Goal: Transaction & Acquisition: Purchase product/service

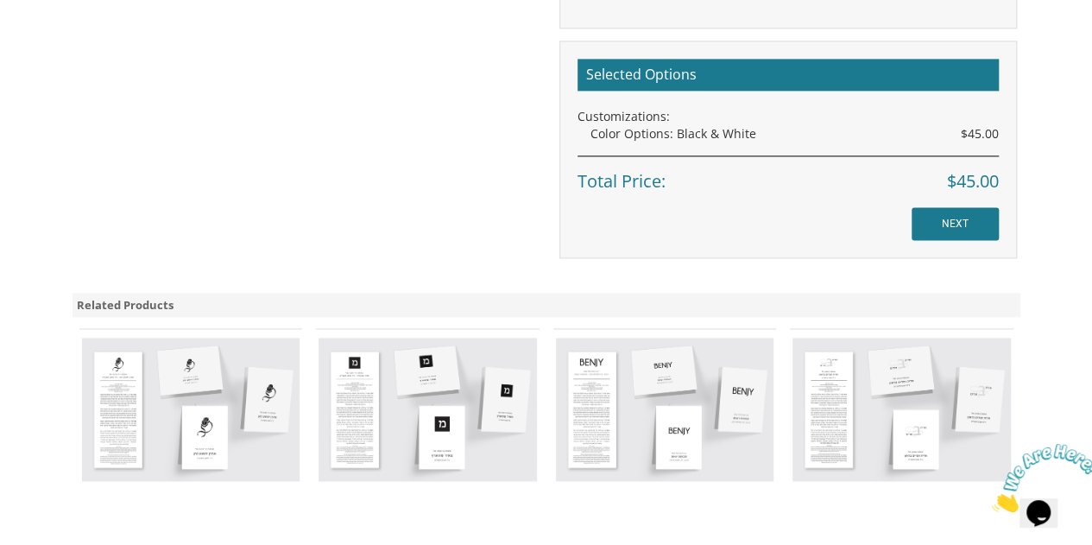
scroll to position [1125, 0]
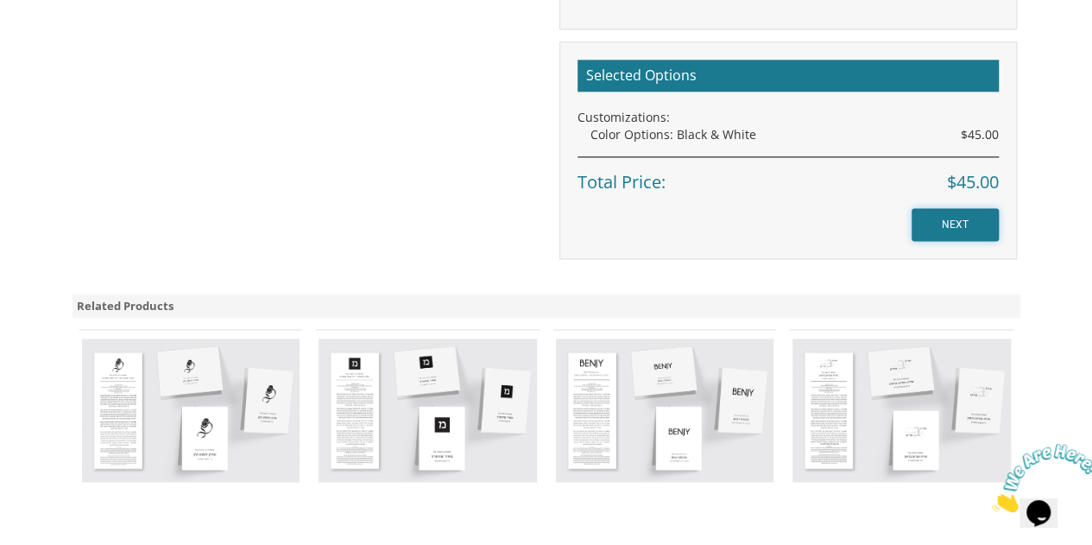
click at [949, 218] on input "NEXT" at bounding box center [955, 224] width 87 height 33
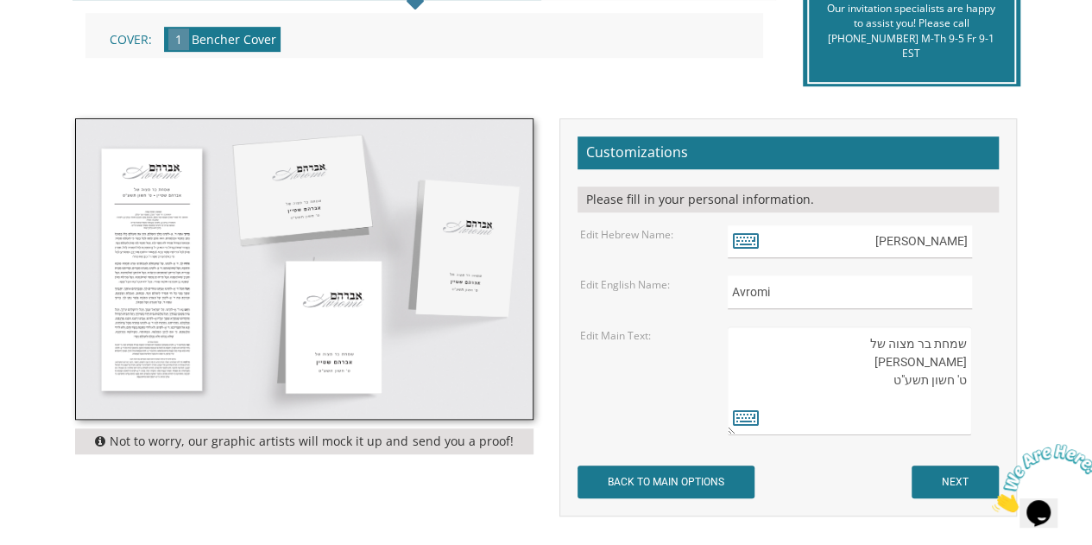
scroll to position [420, 0]
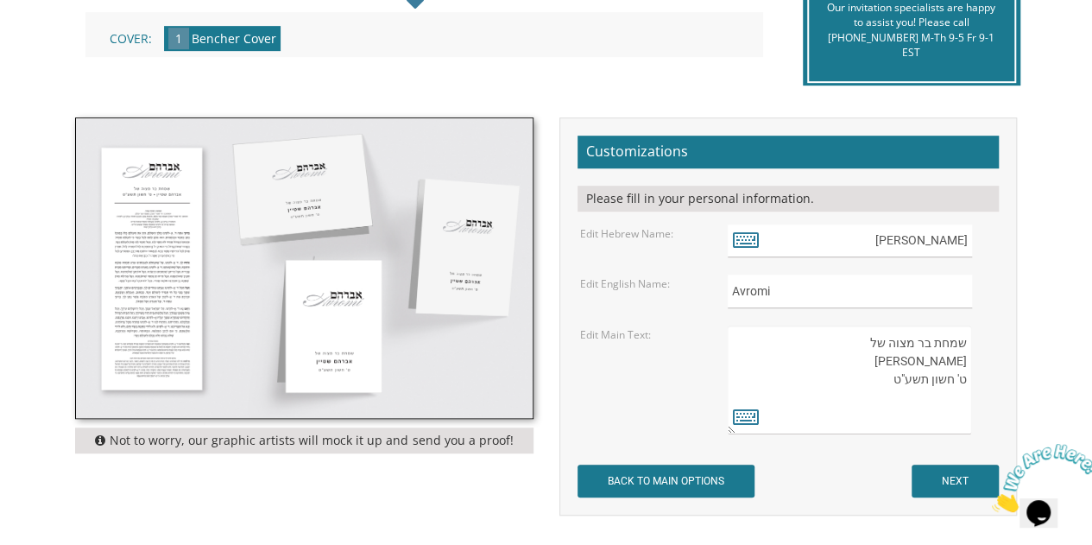
click at [805, 310] on form "Customizations Please fill in your personal information. Edit Hebrew Name: [PER…" at bounding box center [788, 317] width 421 height 362
drag, startPoint x: 805, startPoint y: 310, endPoint x: 788, endPoint y: 287, distance: 27.8
click at [788, 287] on form "Customizations Please fill in your personal information. Edit Hebrew Name: [PER…" at bounding box center [788, 317] width 421 height 362
click at [788, 287] on input "Avromi" at bounding box center [850, 292] width 244 height 34
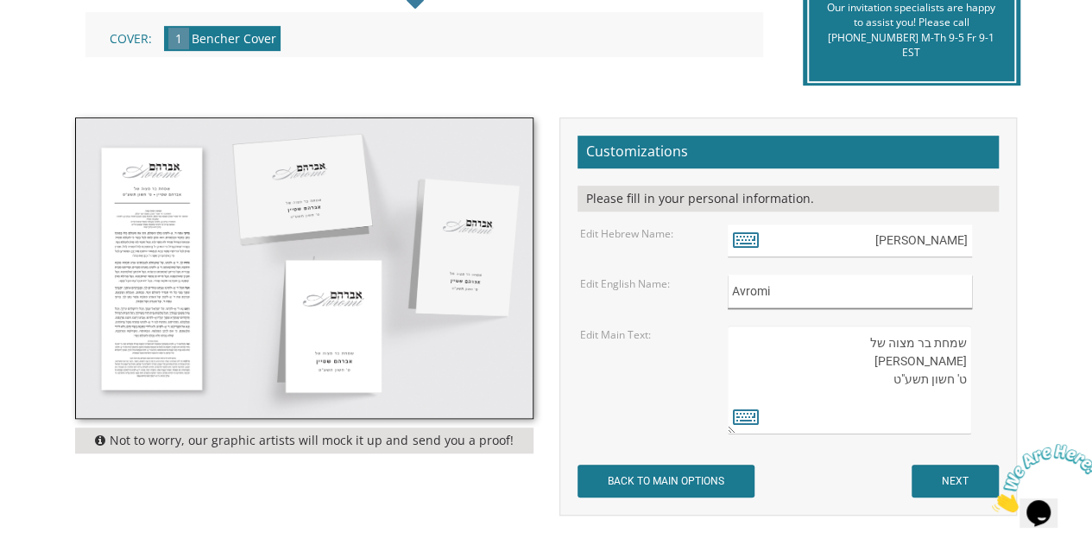
click at [788, 287] on input "Avromi" at bounding box center [850, 292] width 244 height 34
type input "b"
type input "[PERSON_NAME] Family"
click at [814, 363] on textarea "שמחת בר מצוה של [PERSON_NAME] ט' חשון תשע"ט" at bounding box center [850, 379] width 244 height 109
